Goal: Task Accomplishment & Management: Use online tool/utility

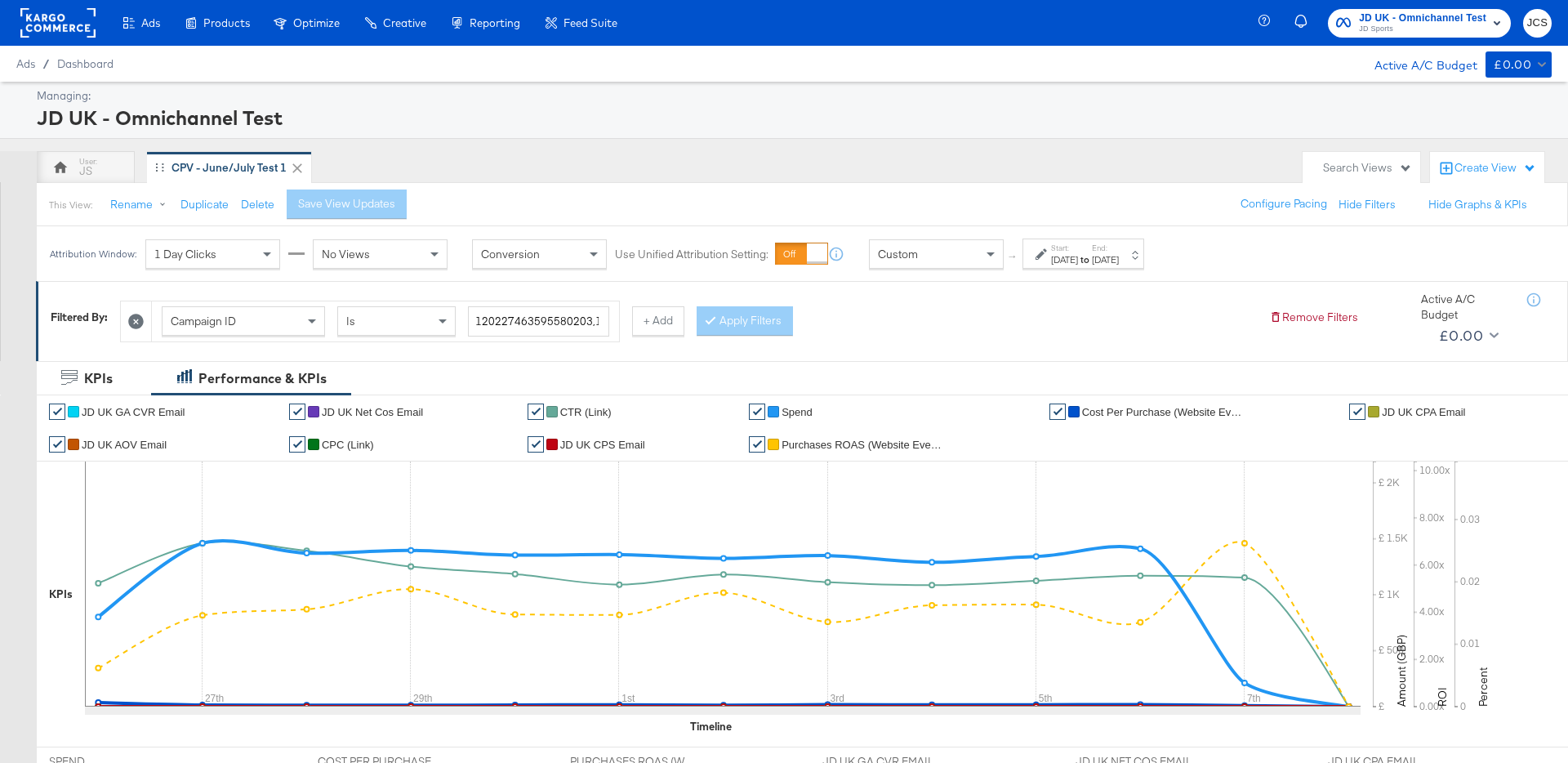
click at [919, 136] on div "Managing: JD UK - Omnichannel Test" at bounding box center [784, 110] width 1568 height 57
click at [74, 36] on rect at bounding box center [58, 23] width 75 height 30
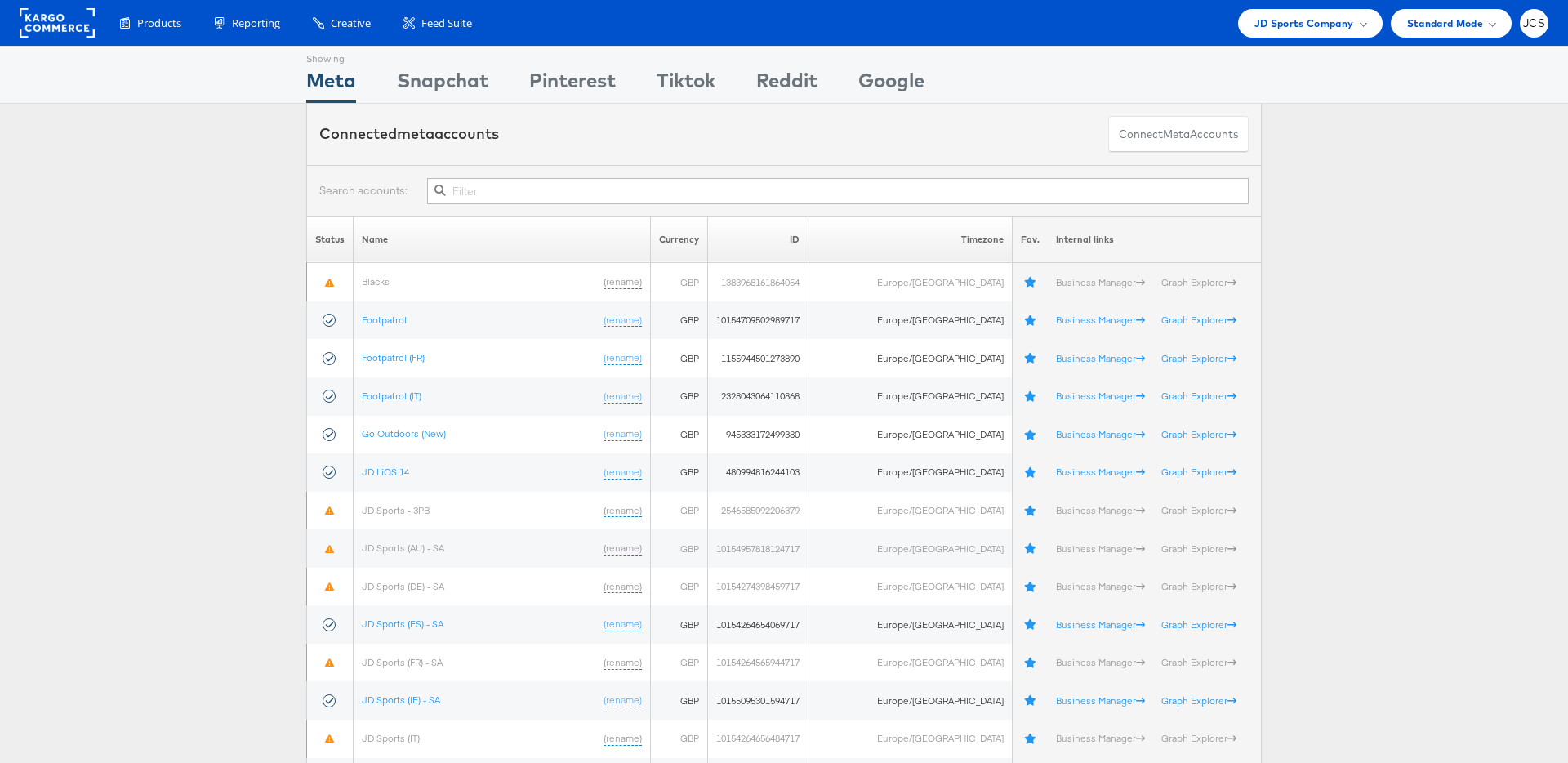
click at [72, 23] on rect at bounding box center [57, 23] width 75 height 30
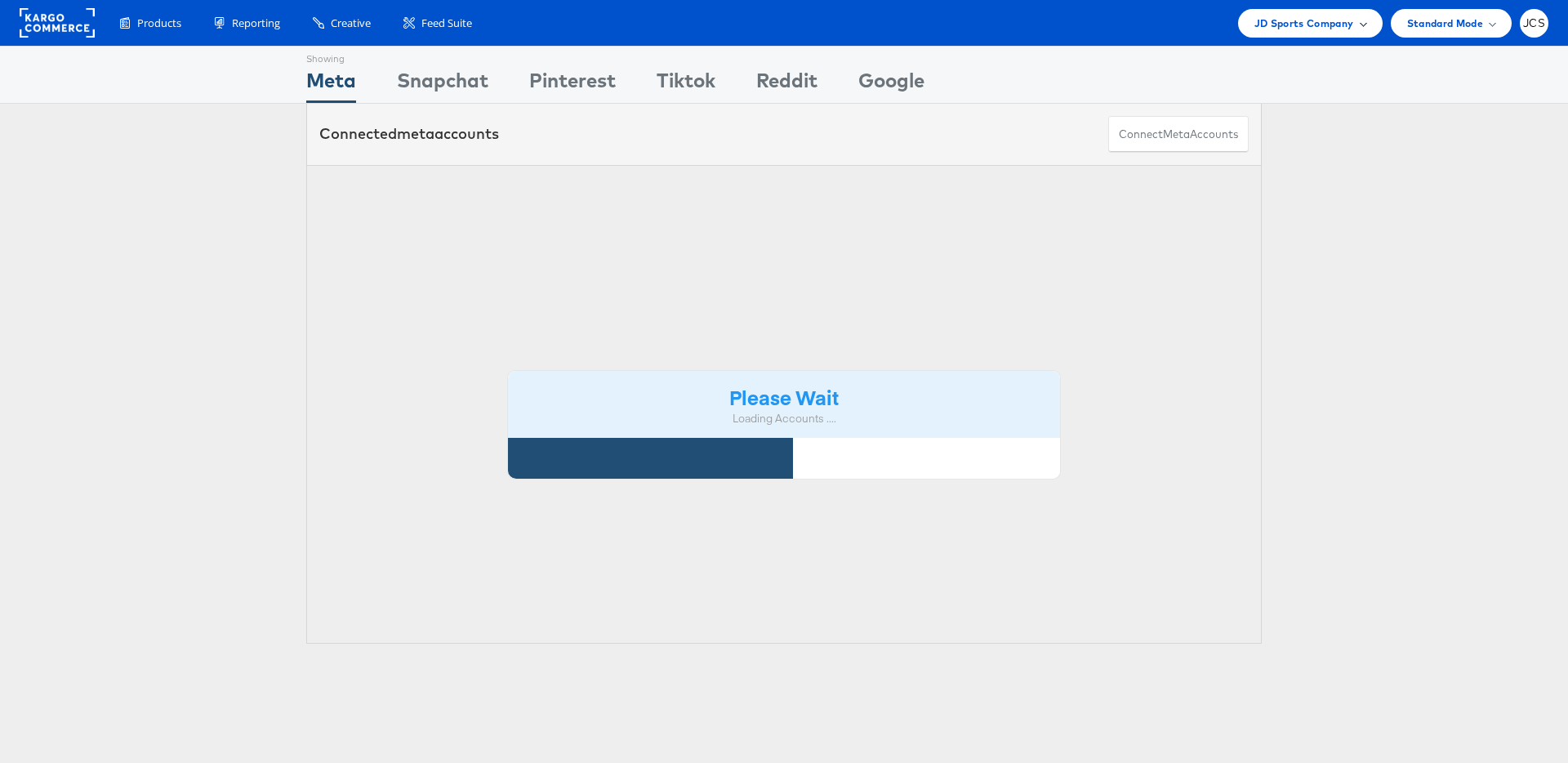
click at [1298, 20] on span "JD Sports Company" at bounding box center [1304, 23] width 100 height 17
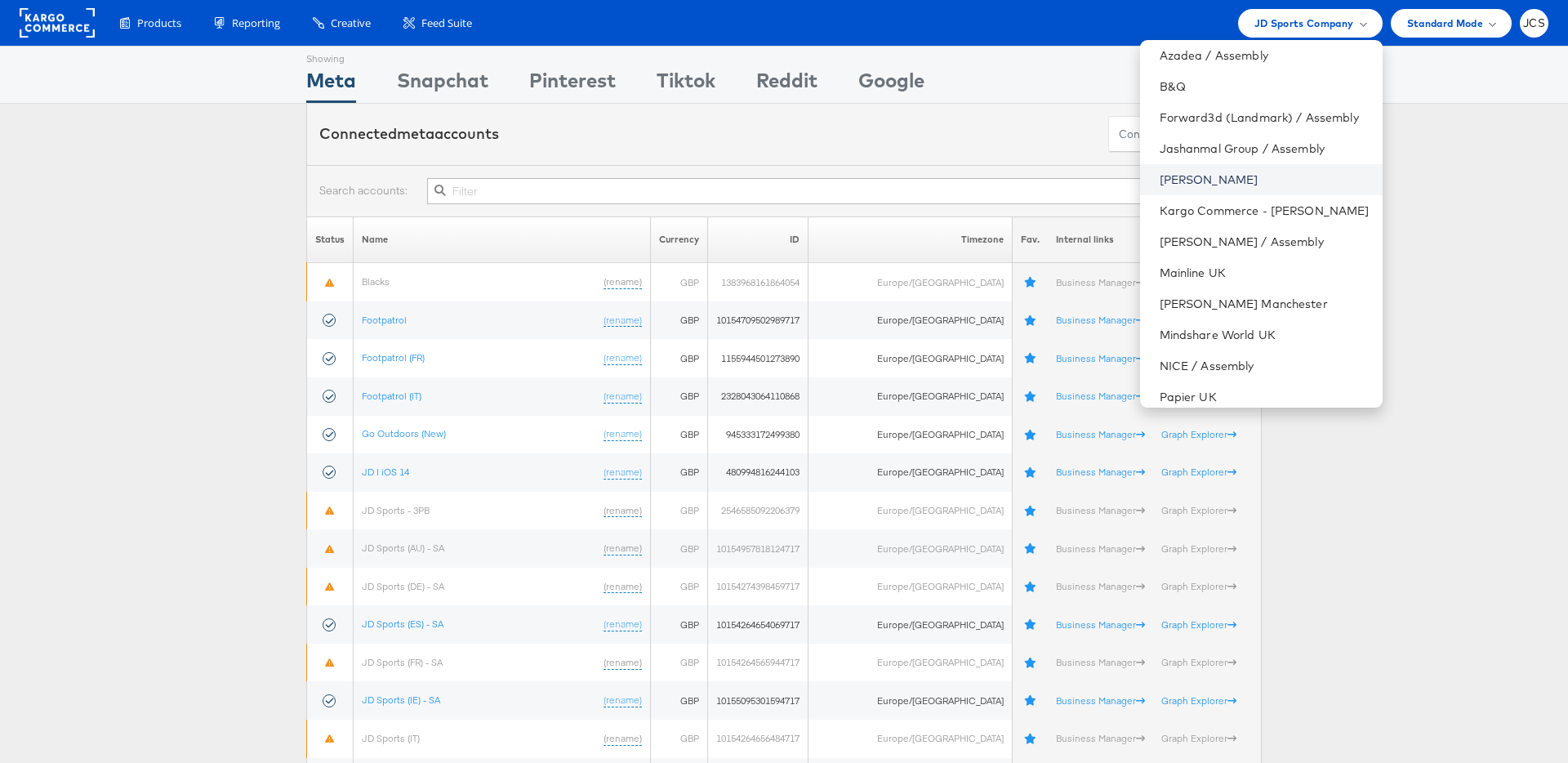
scroll to position [107, 0]
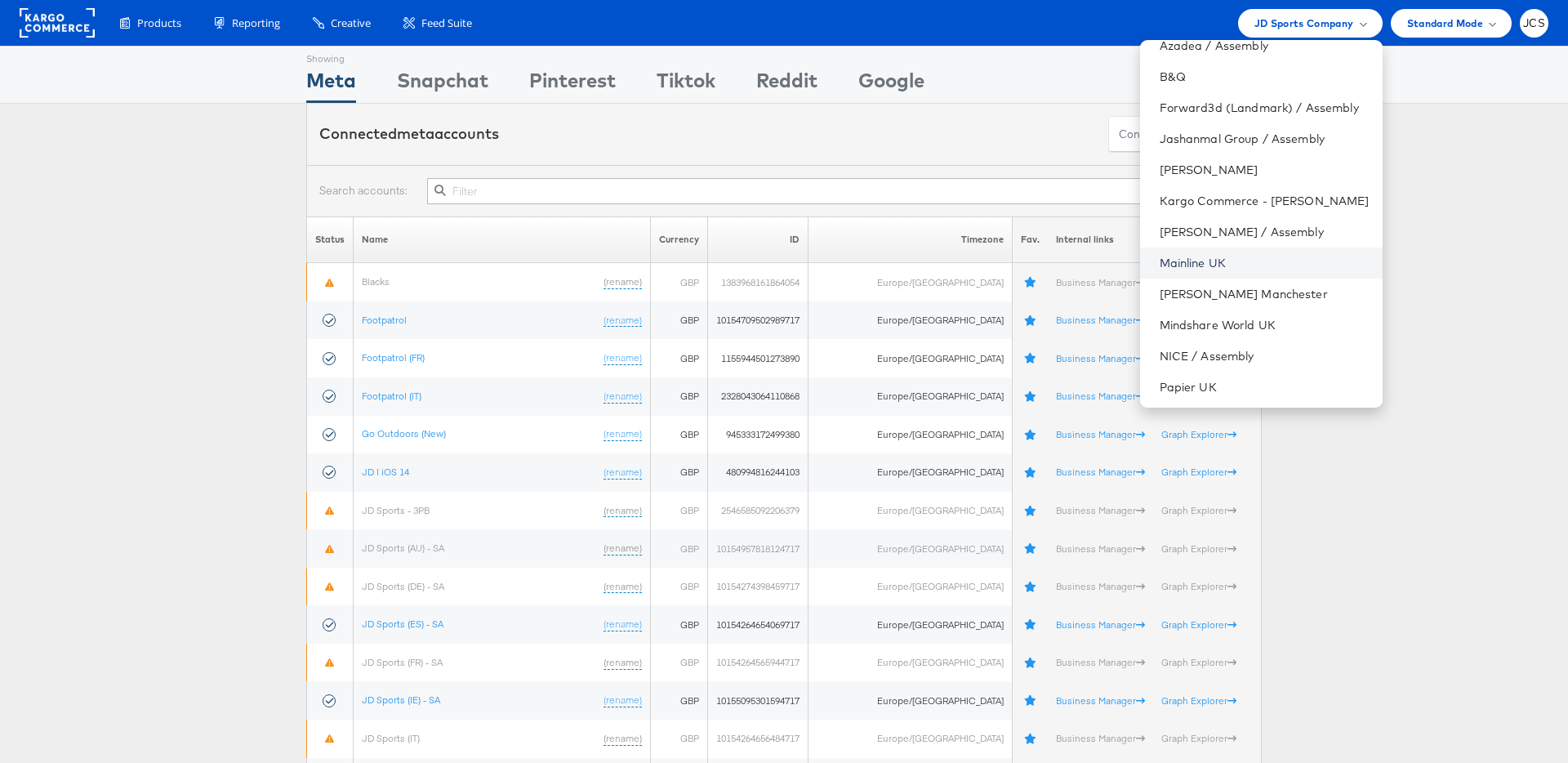
click at [1168, 267] on link "Mainline UK" at bounding box center [1265, 263] width 210 height 17
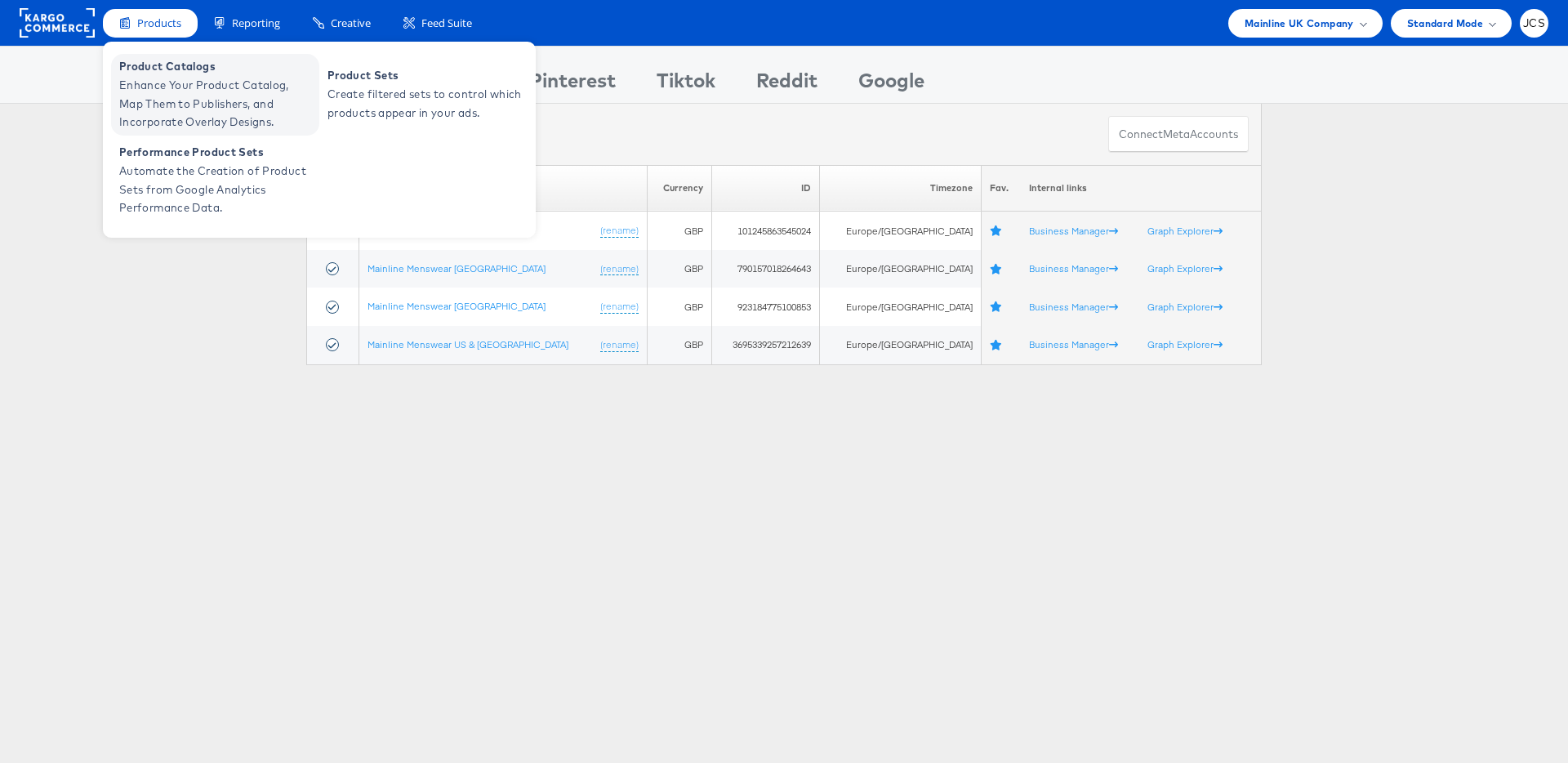
click at [168, 76] on span "Enhance Your Product Catalog, Map Them to Publishers, and Incorporate Overlay D…" at bounding box center [216, 103] width 196 height 55
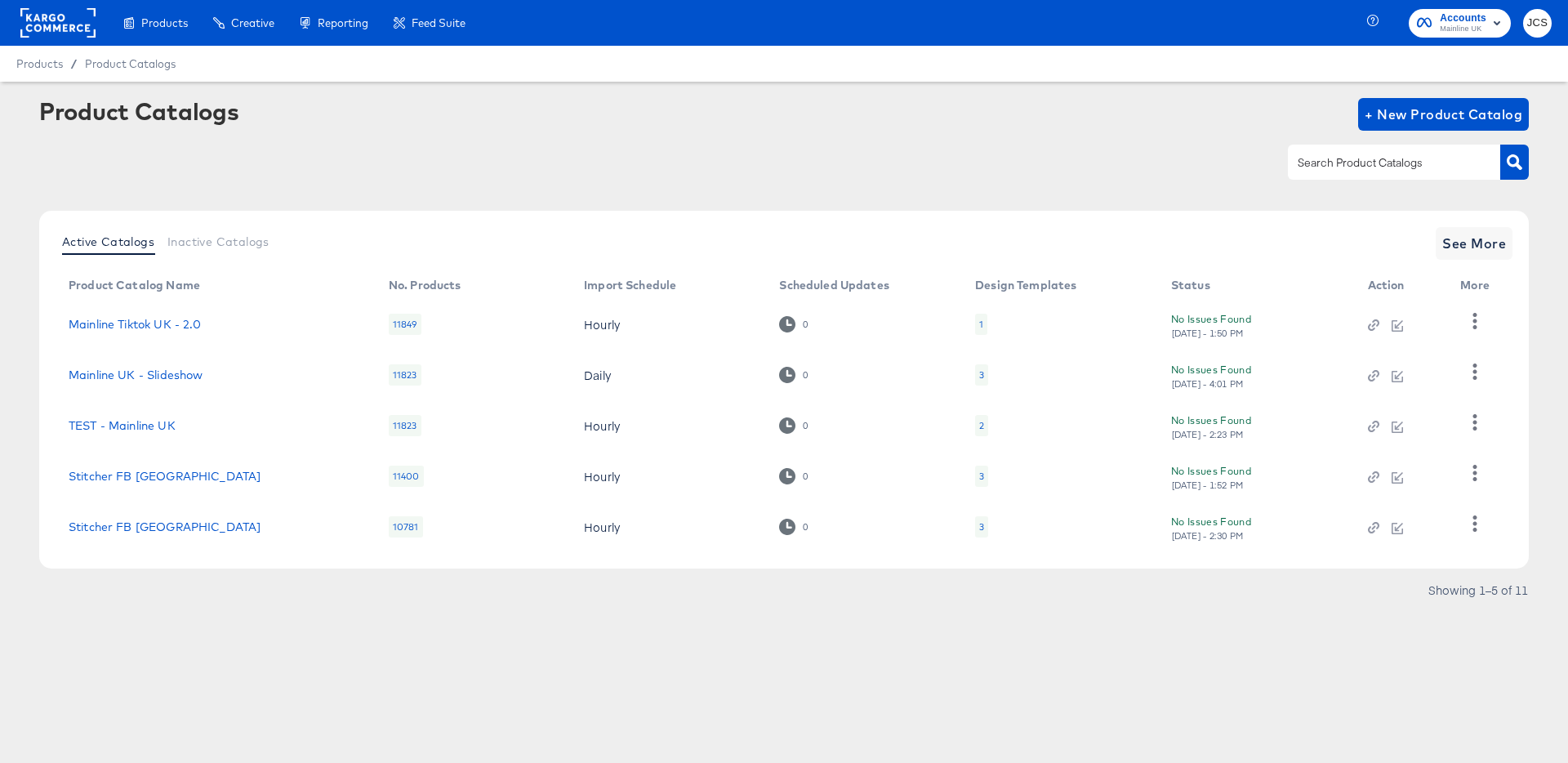
click at [83, 20] on rect at bounding box center [58, 23] width 75 height 30
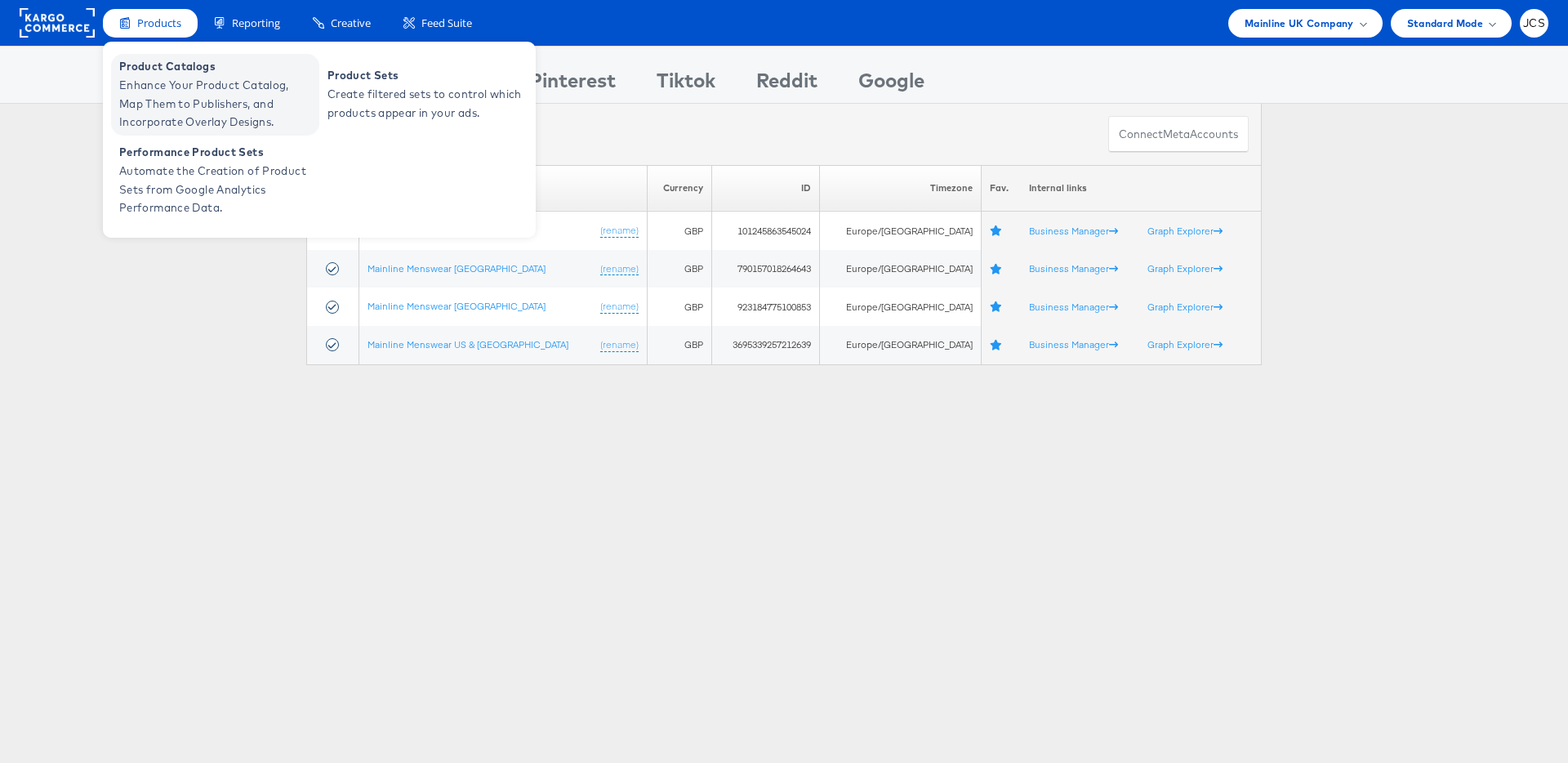
click at [156, 88] on span "Enhance Your Product Catalog, Map Them to Publishers, and Incorporate Overlay D…" at bounding box center [216, 103] width 196 height 55
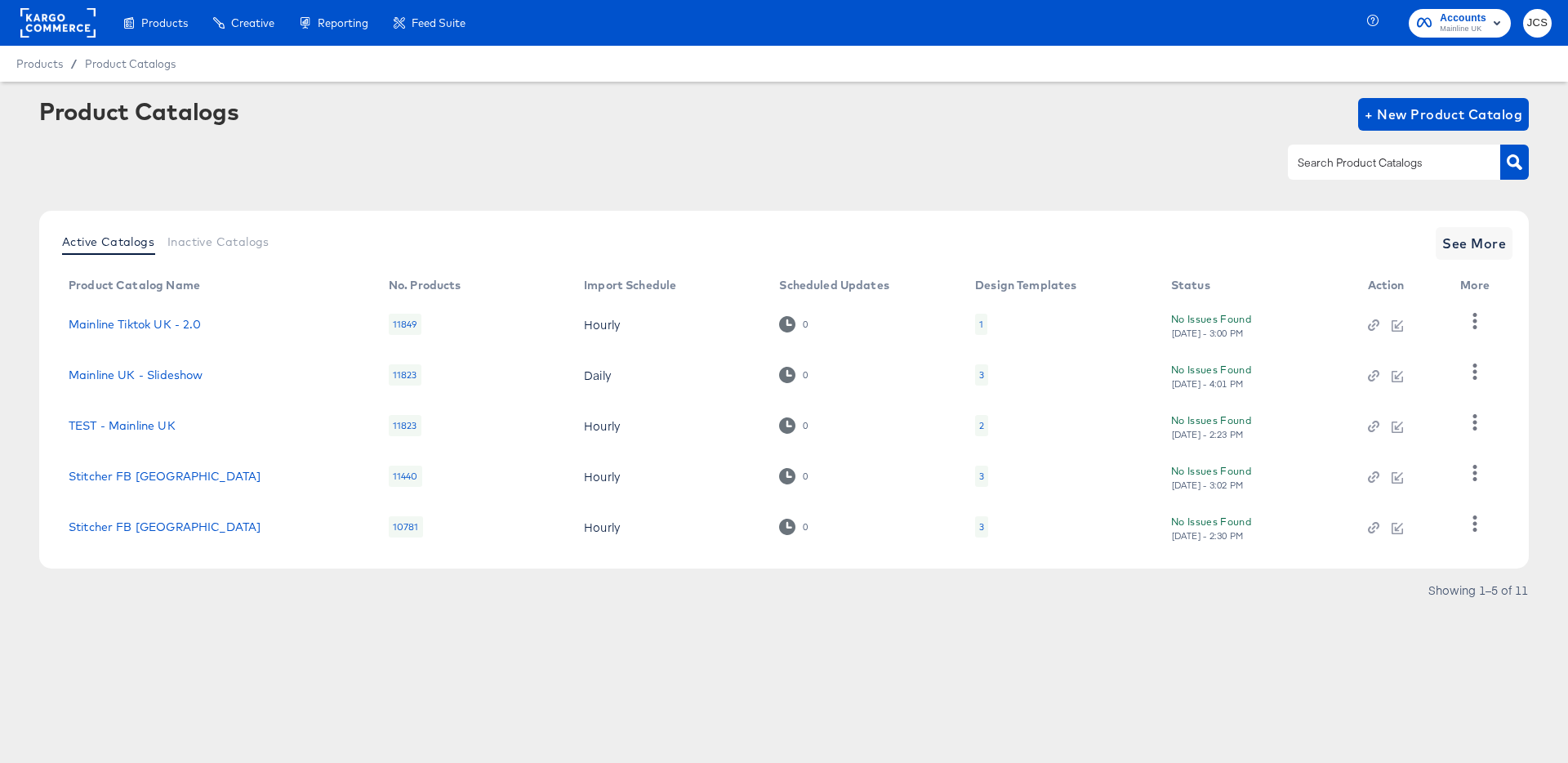
click at [1429, 173] on input "text" at bounding box center [1381, 163] width 174 height 19
type input "tik"
click at [980, 324] on div "1" at bounding box center [981, 325] width 4 height 13
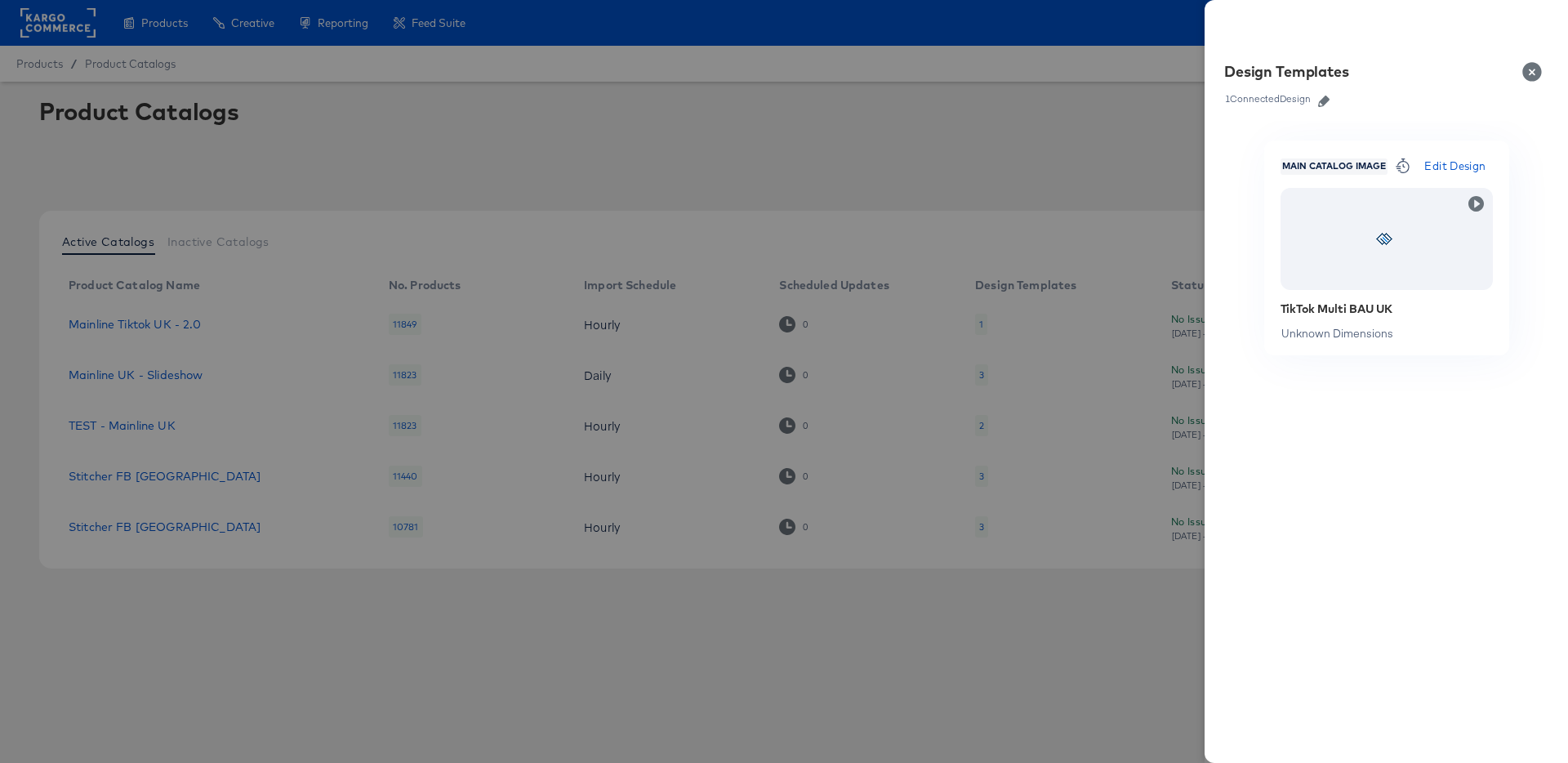
click at [1324, 100] on icon "button" at bounding box center [1323, 102] width 12 height 12
